Goal: Task Accomplishment & Management: Use online tool/utility

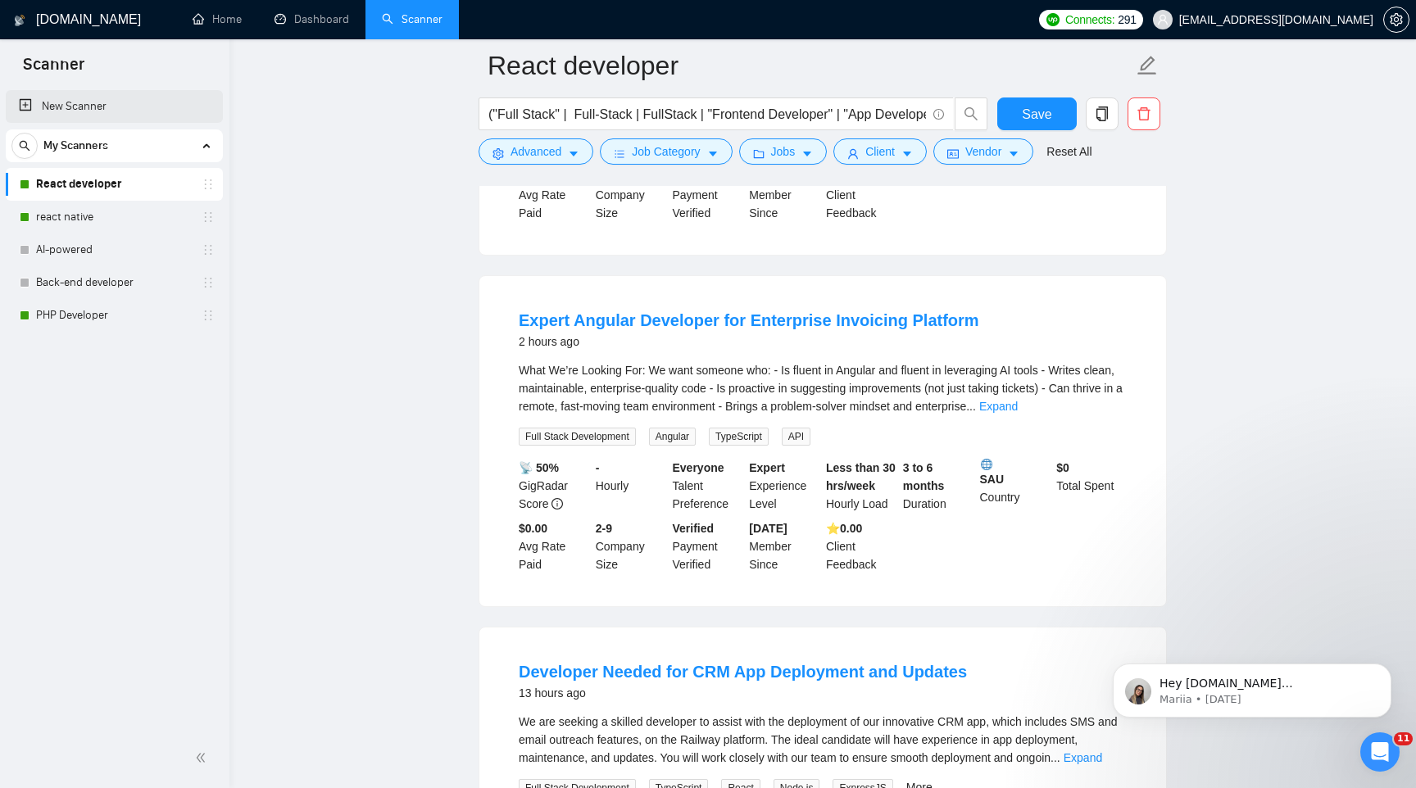
scroll to position [235, 0]
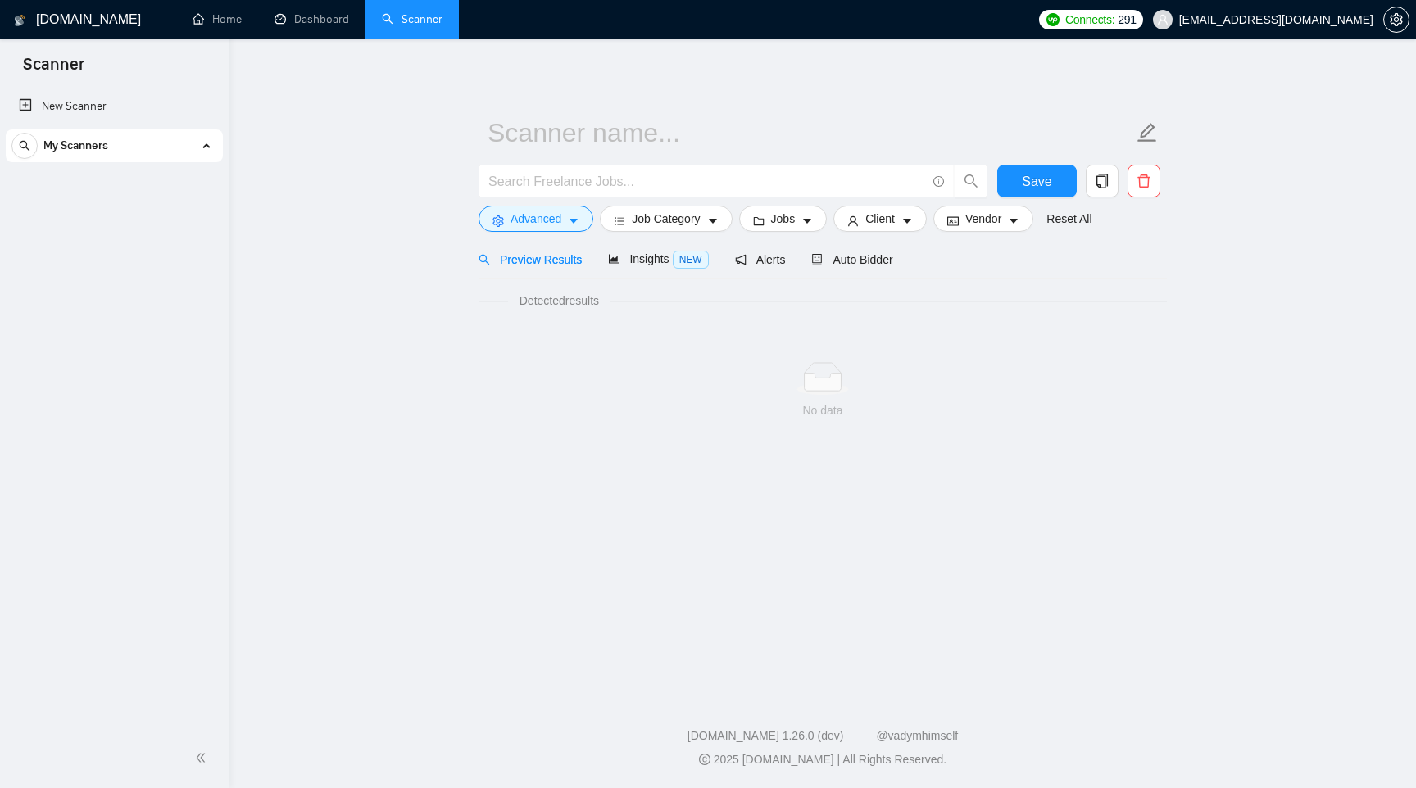
scroll to position [235, 0]
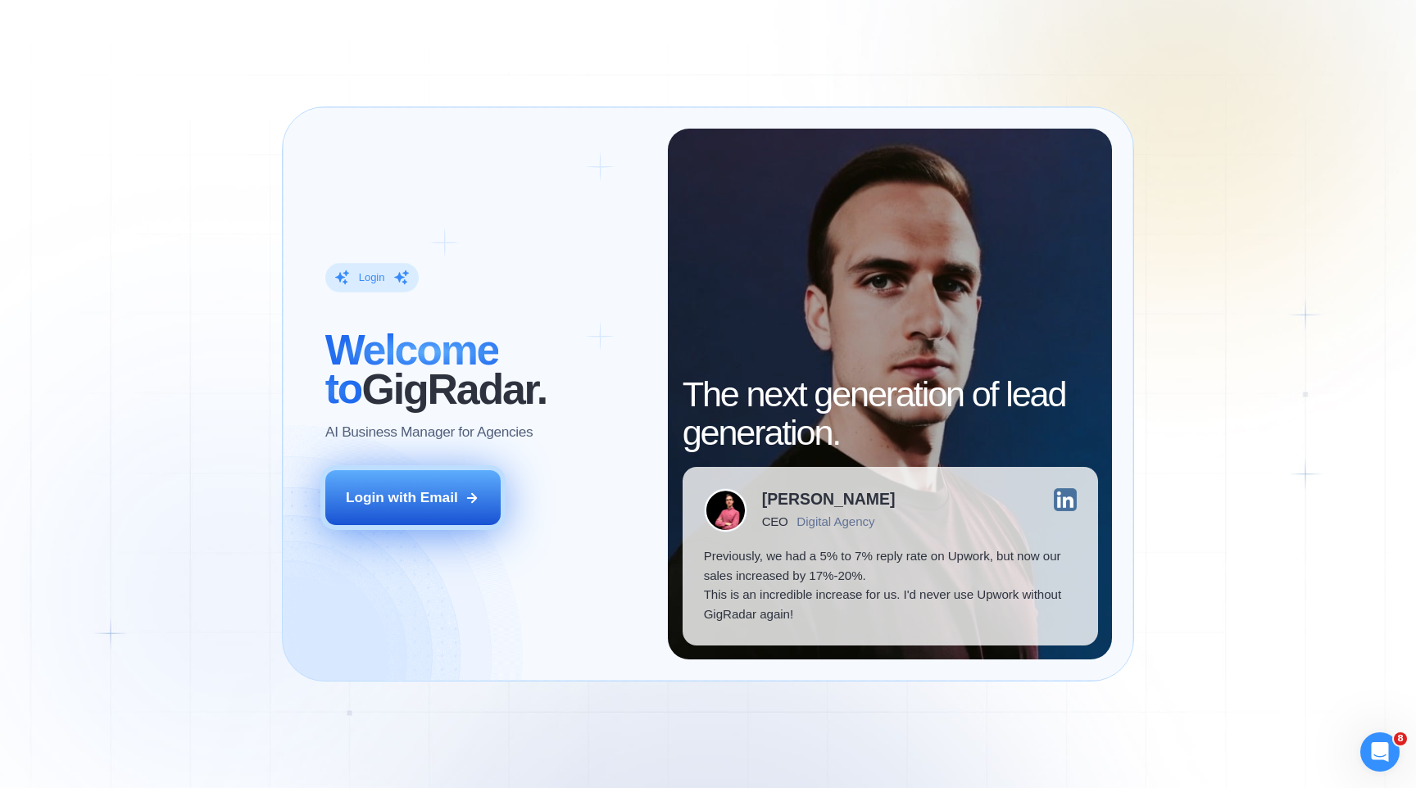
click at [440, 483] on button "Login with Email" at bounding box center [412, 497] width 175 height 55
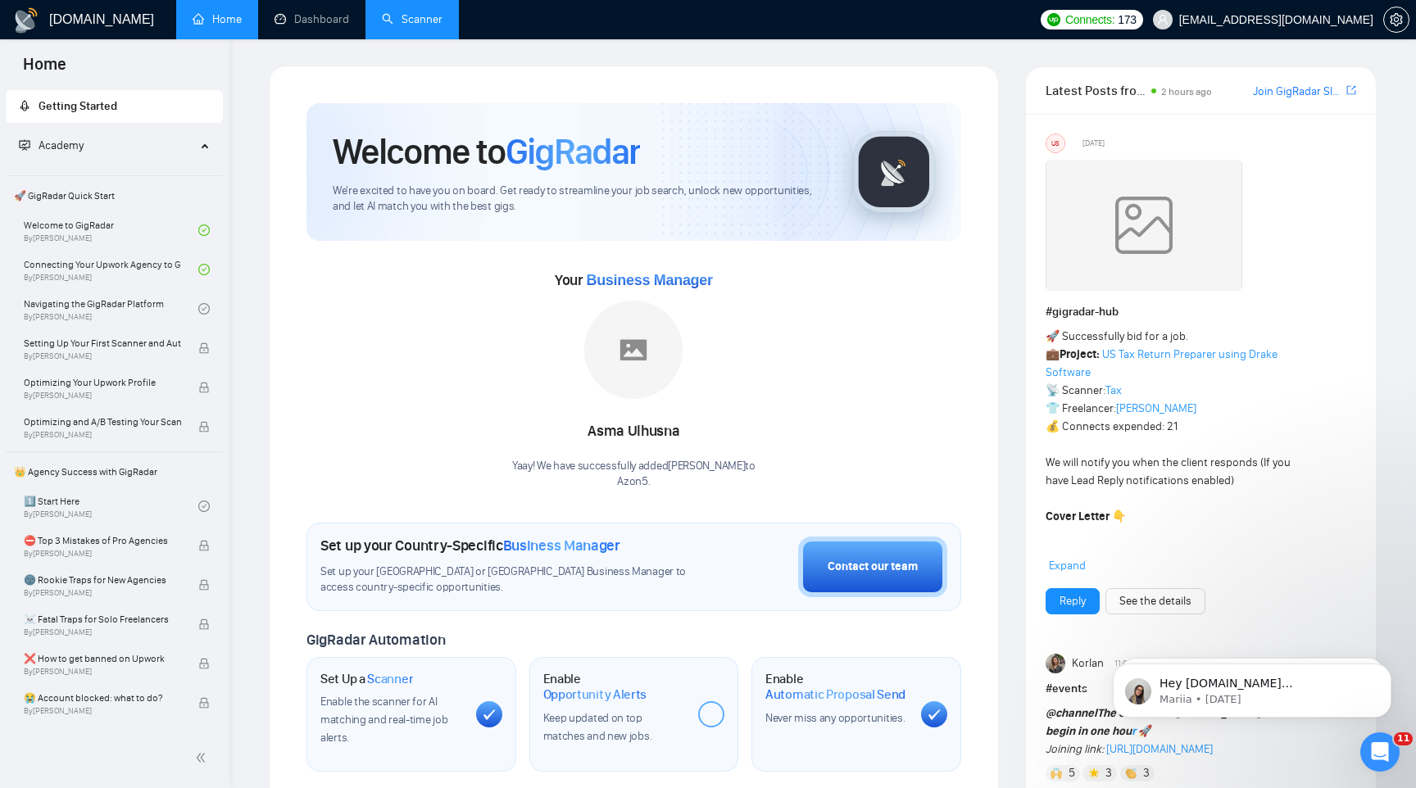
click at [398, 21] on link "Scanner" at bounding box center [412, 19] width 61 height 14
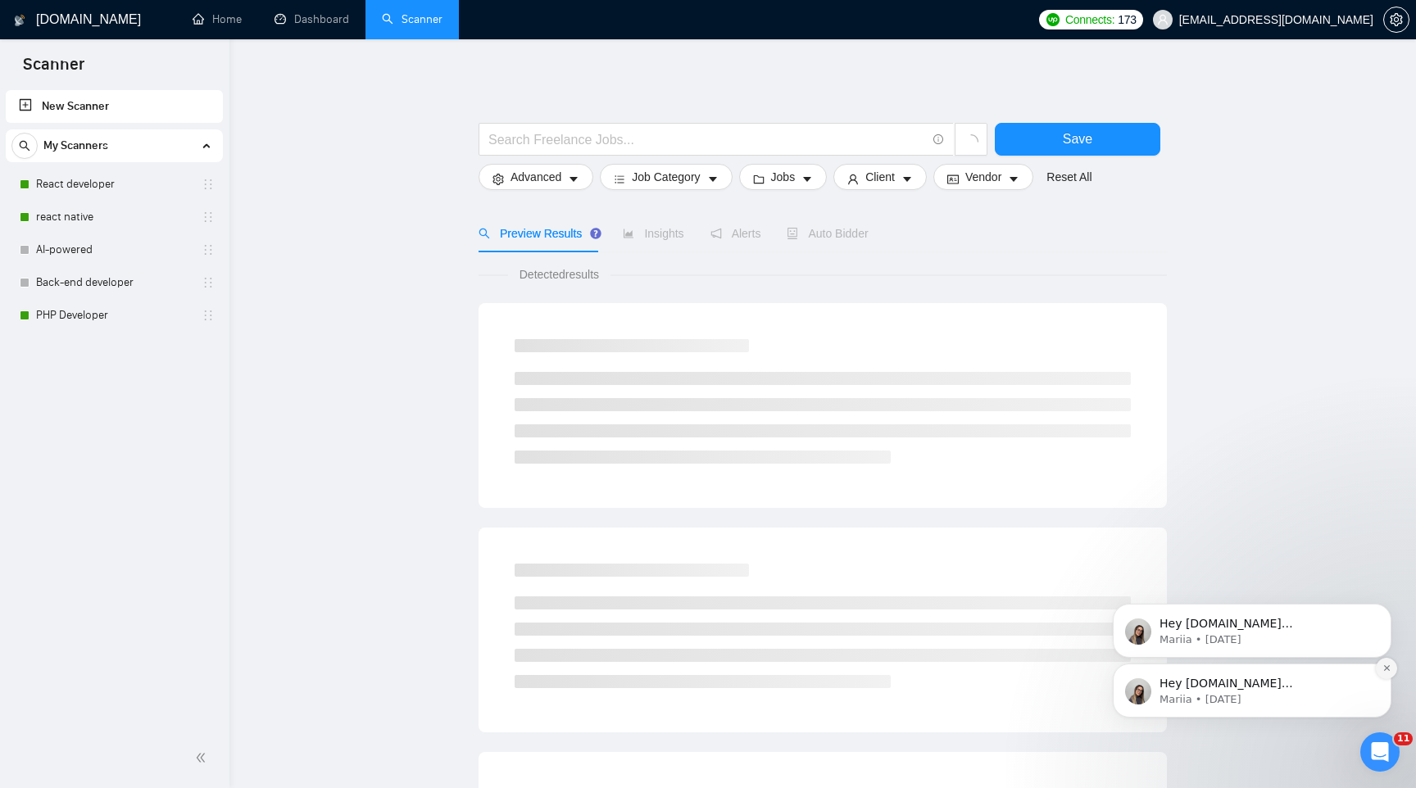
click at [1387, 671] on icon "Dismiss notification" at bounding box center [1386, 668] width 9 height 9
click at [1386, 665] on icon "Dismiss notification" at bounding box center [1386, 668] width 9 height 9
